Goal: Navigation & Orientation: Find specific page/section

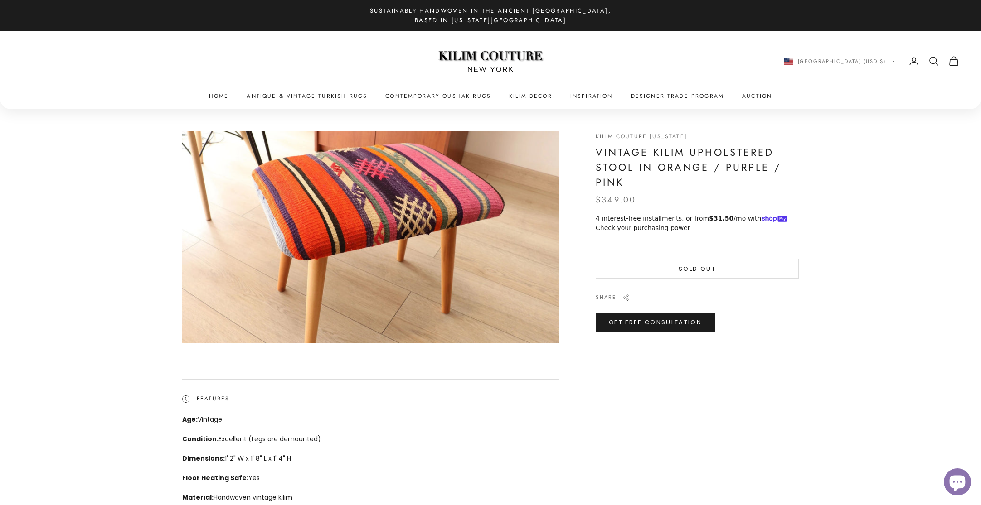
click at [522, 53] on img at bounding box center [490, 61] width 113 height 43
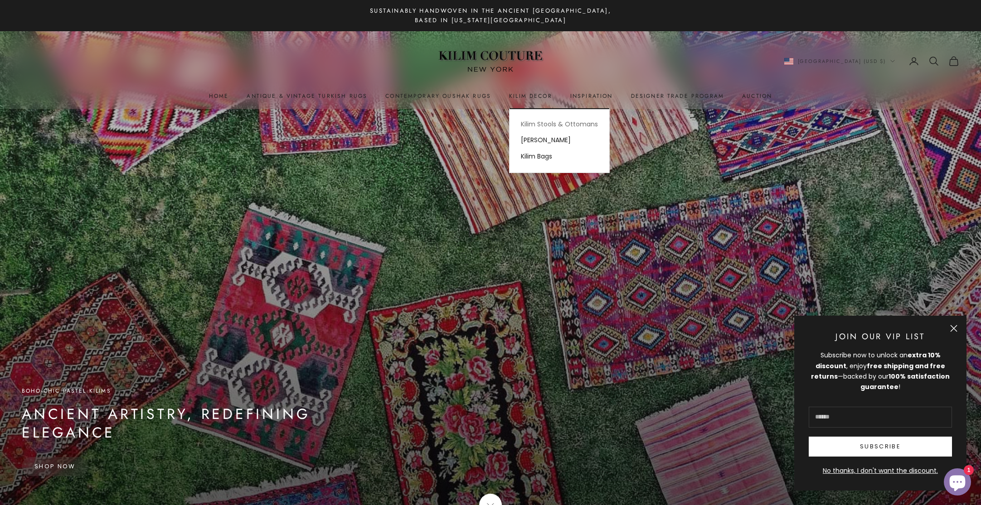
click at [536, 121] on link "Kilim Stools & Ottomans" at bounding box center [559, 124] width 100 height 16
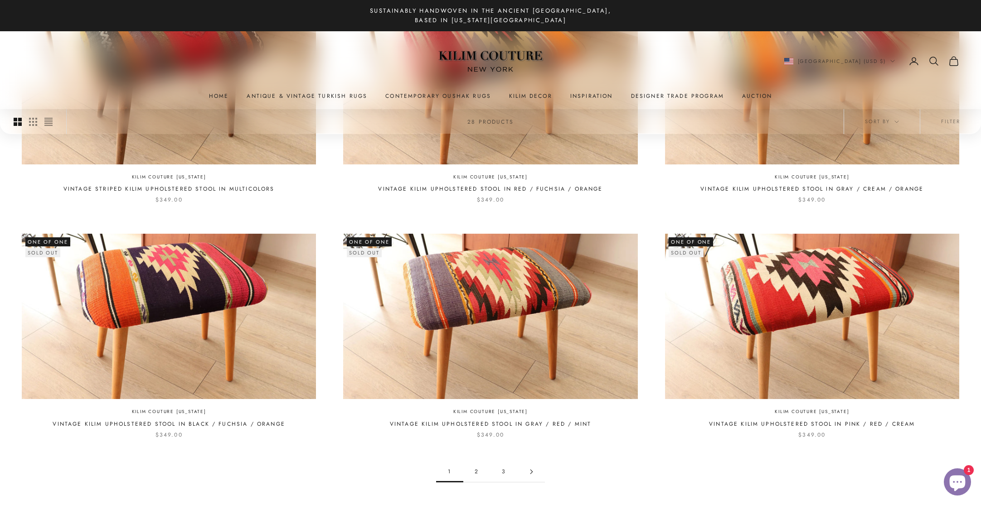
scroll to position [782, 0]
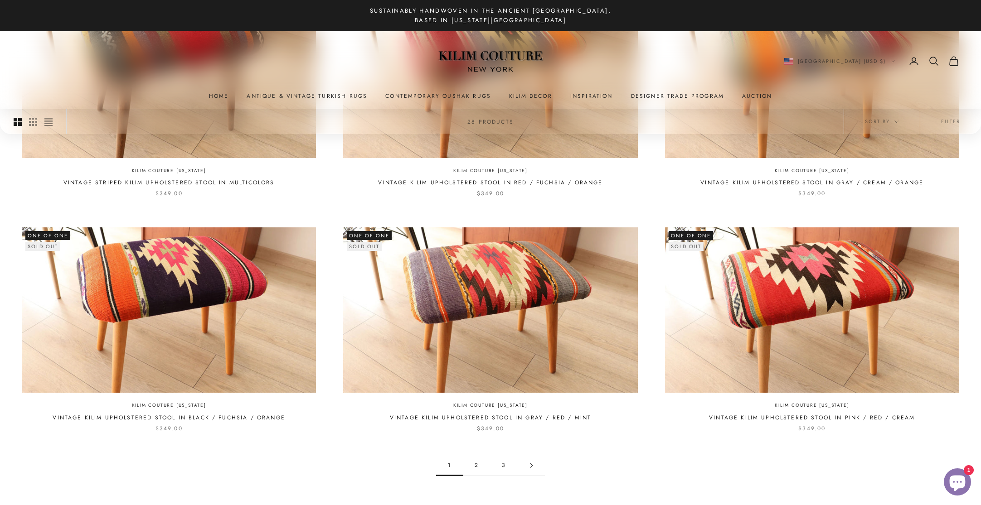
click at [531, 466] on icon "Go to page 2" at bounding box center [531, 465] width 5 height 5
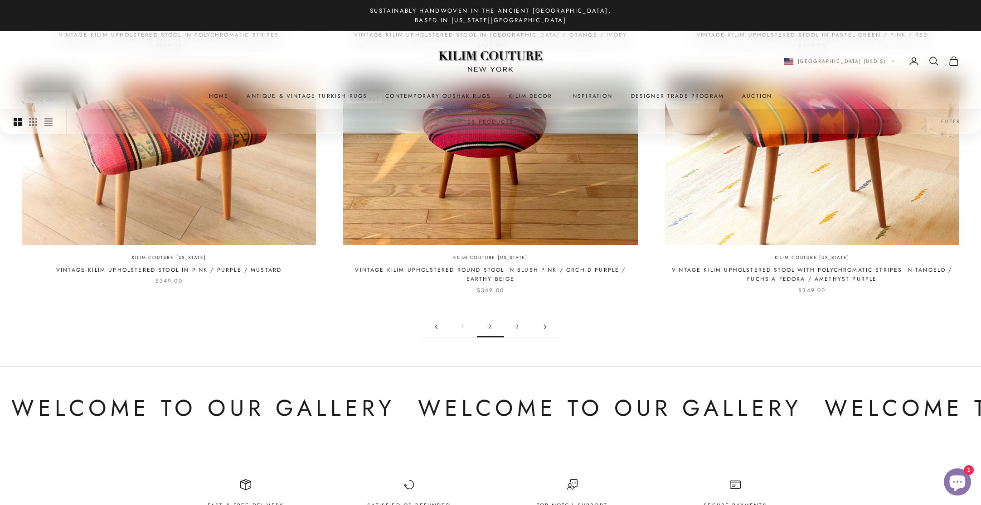
scroll to position [918, 0]
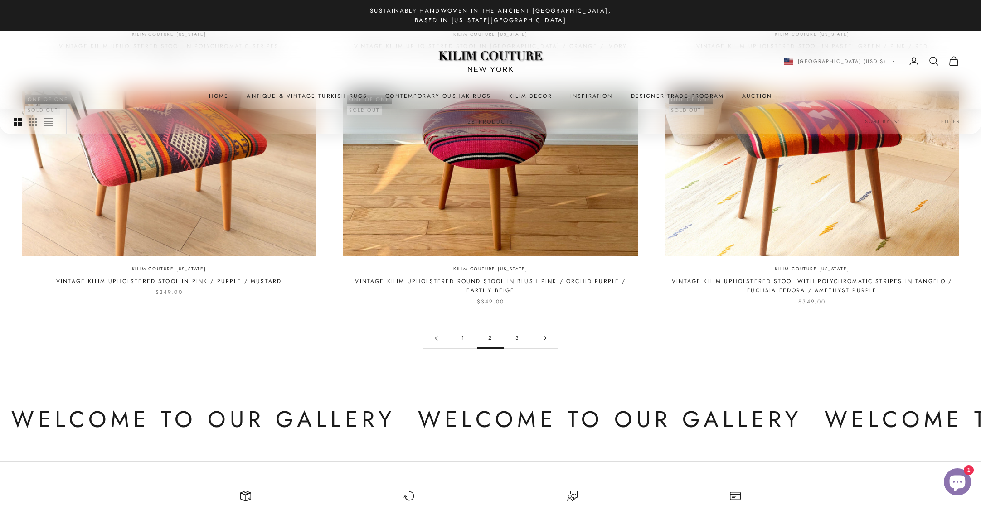
click at [464, 343] on link "1" at bounding box center [462, 338] width 27 height 20
